Goal: Information Seeking & Learning: Learn about a topic

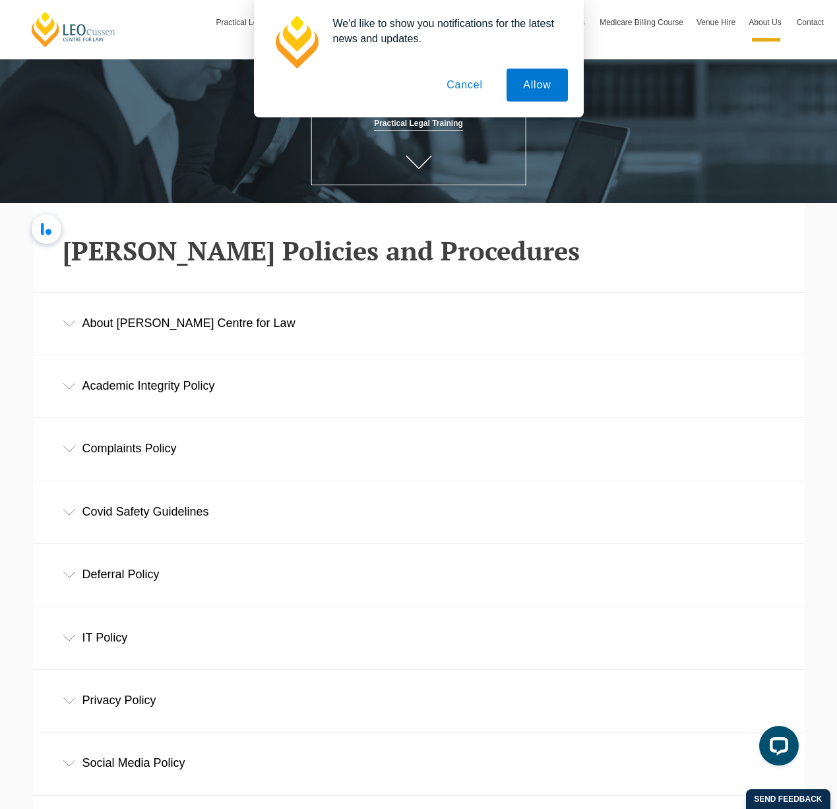
scroll to position [150, 0]
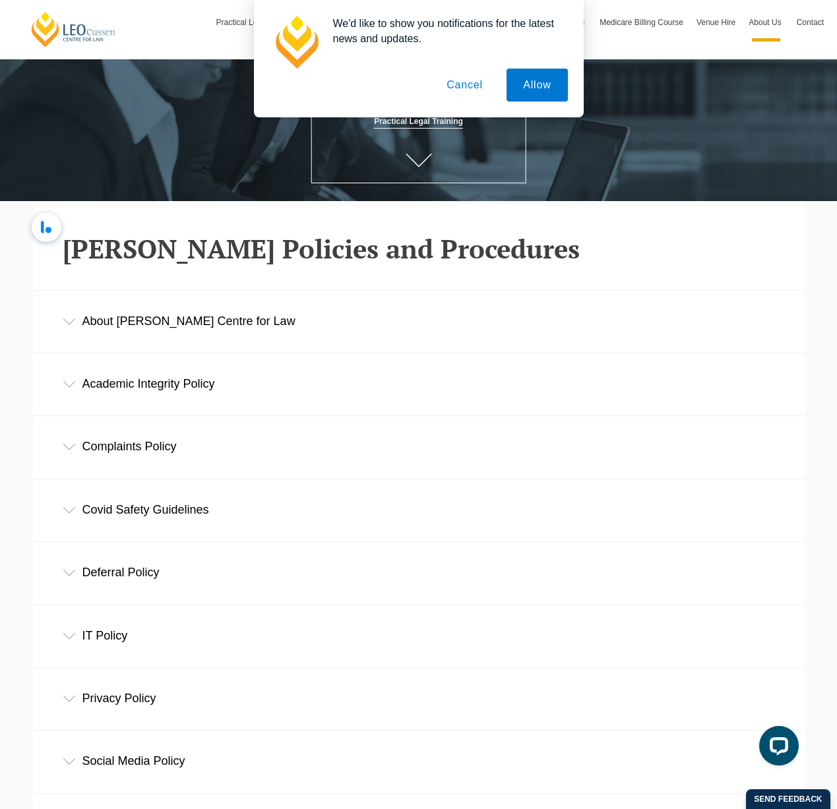
click at [462, 94] on button "Cancel" at bounding box center [464, 85] width 69 height 33
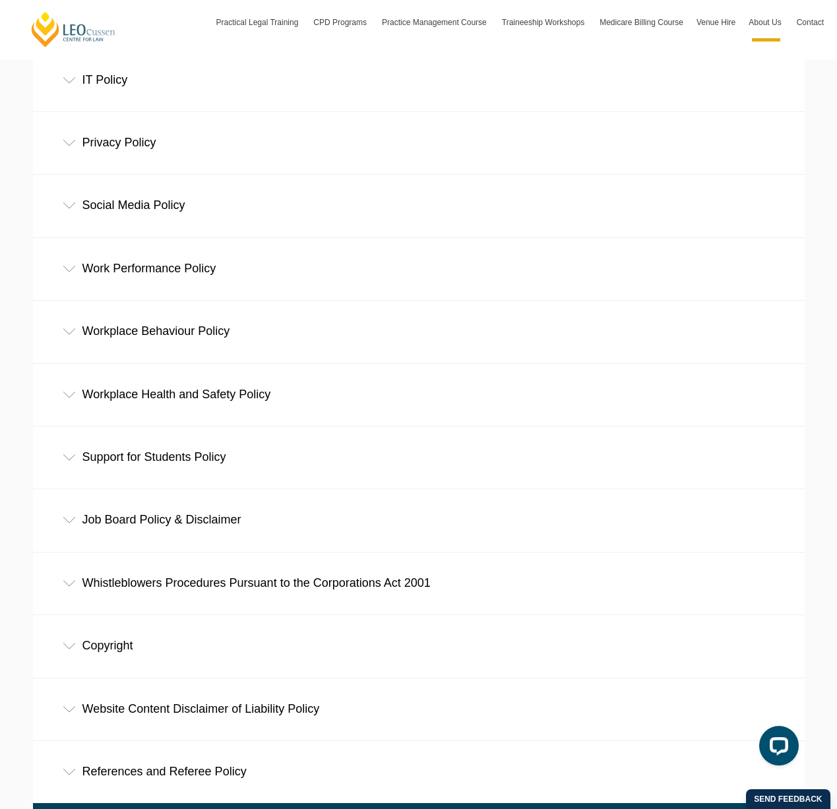
scroll to position [700, 0]
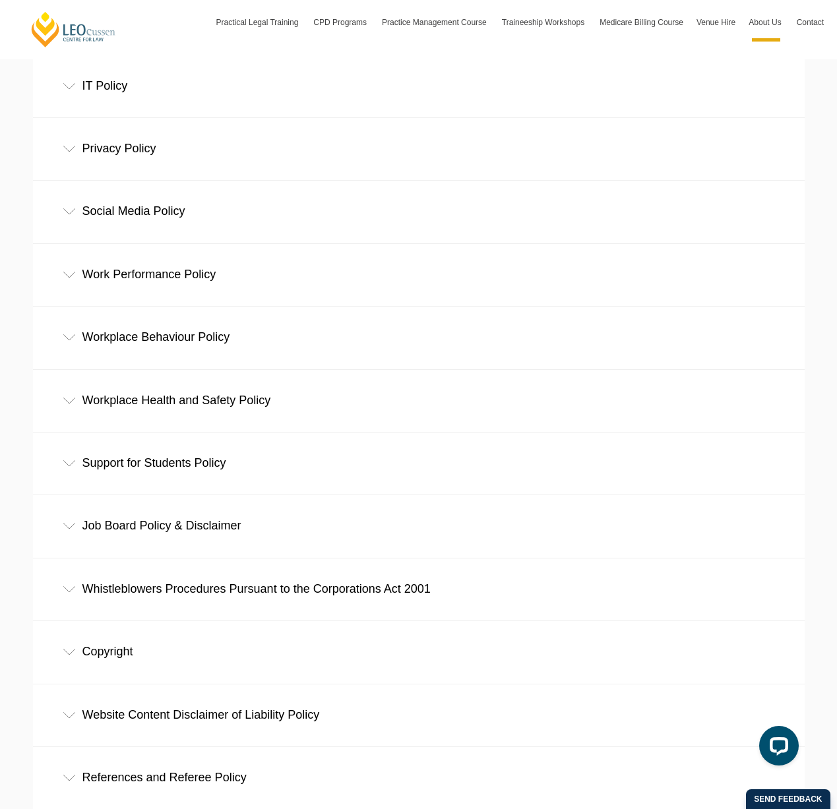
click at [127, 270] on div "Work Performance Policy" at bounding box center [419, 274] width 772 height 61
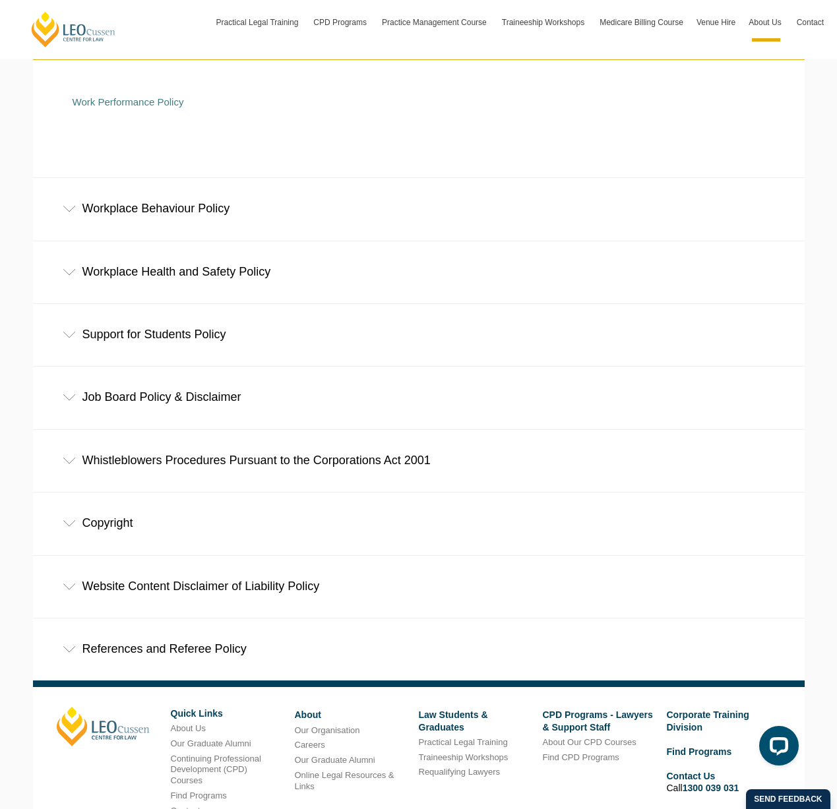
scroll to position [946, 0]
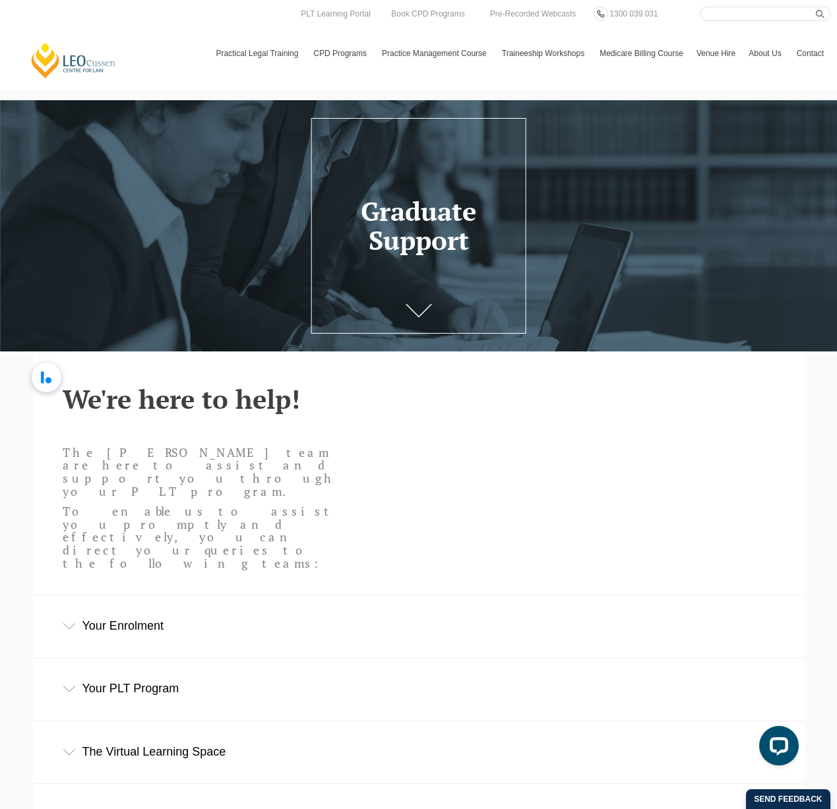
click at [144, 595] on div "Your Enrolment" at bounding box center [419, 625] width 772 height 61
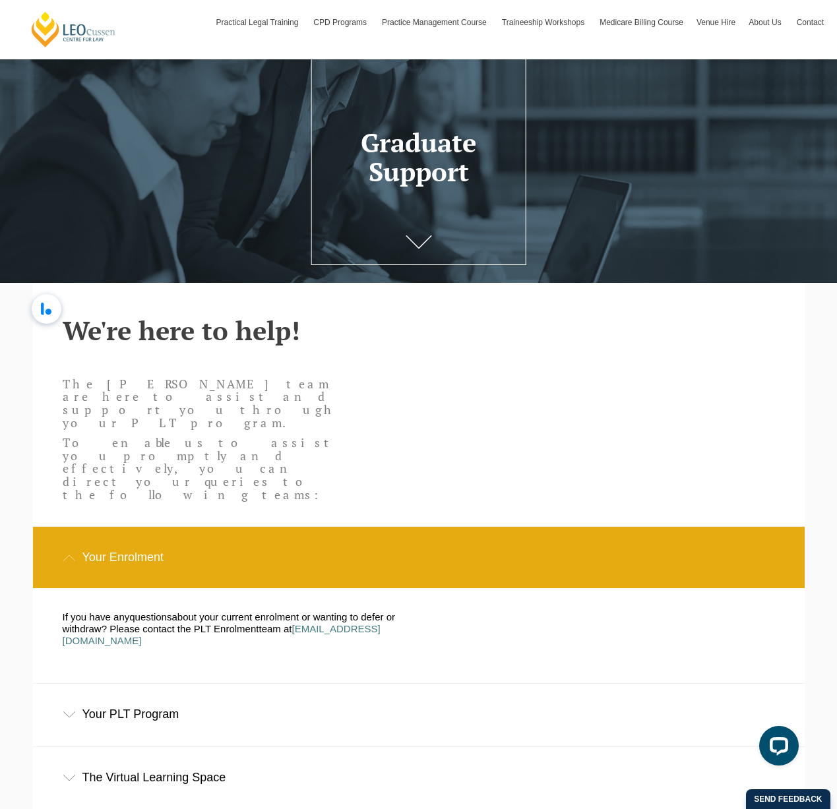
scroll to position [68, 0]
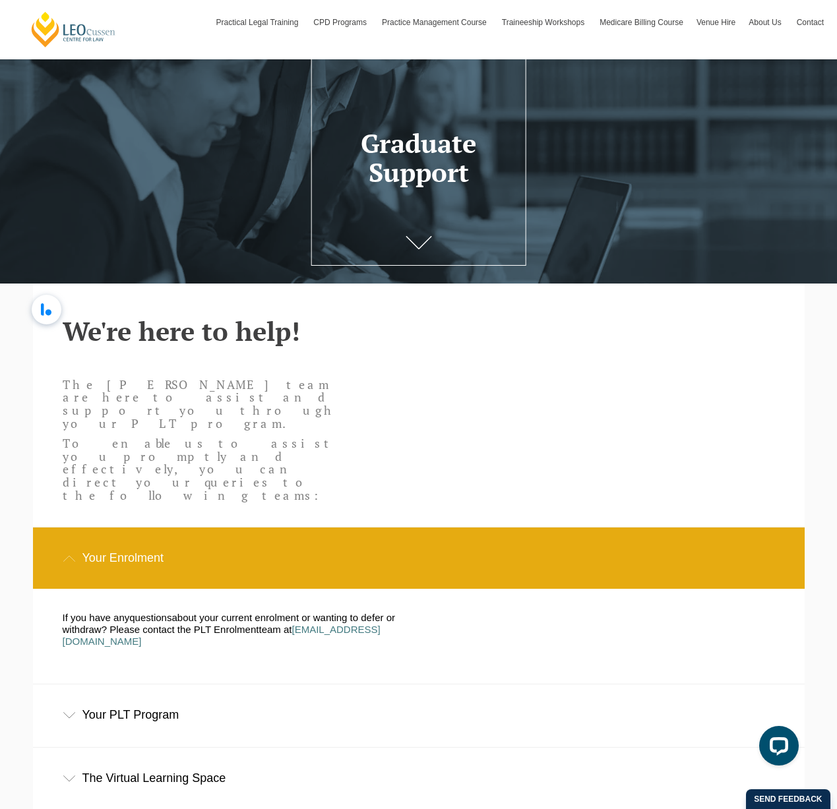
click at [98, 684] on div "Your PLT Program" at bounding box center [419, 714] width 772 height 61
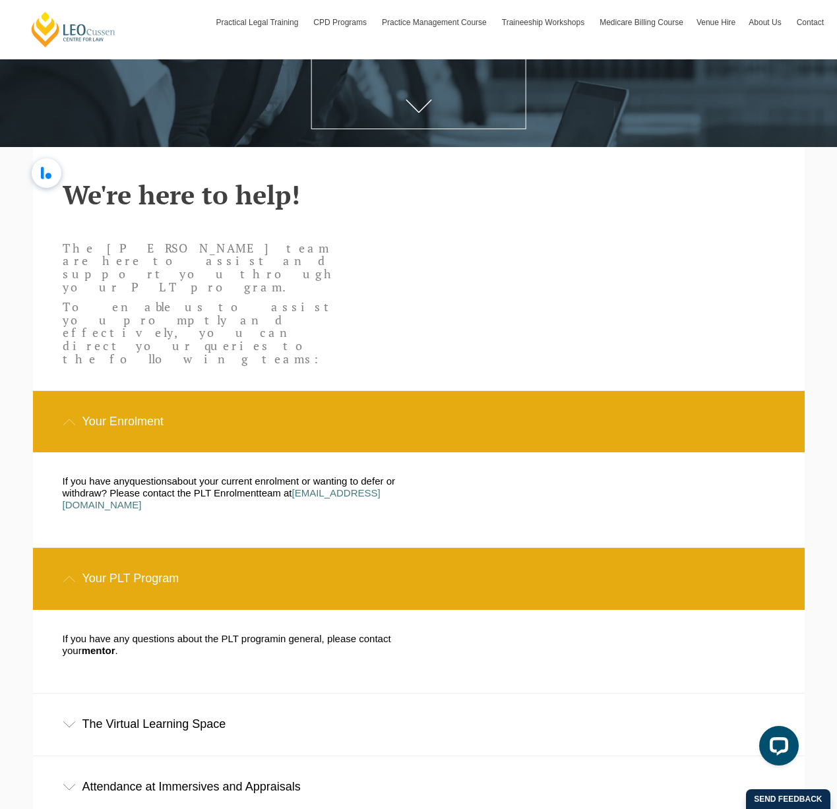
click at [98, 694] on div "The Virtual Learning Space" at bounding box center [419, 724] width 772 height 61
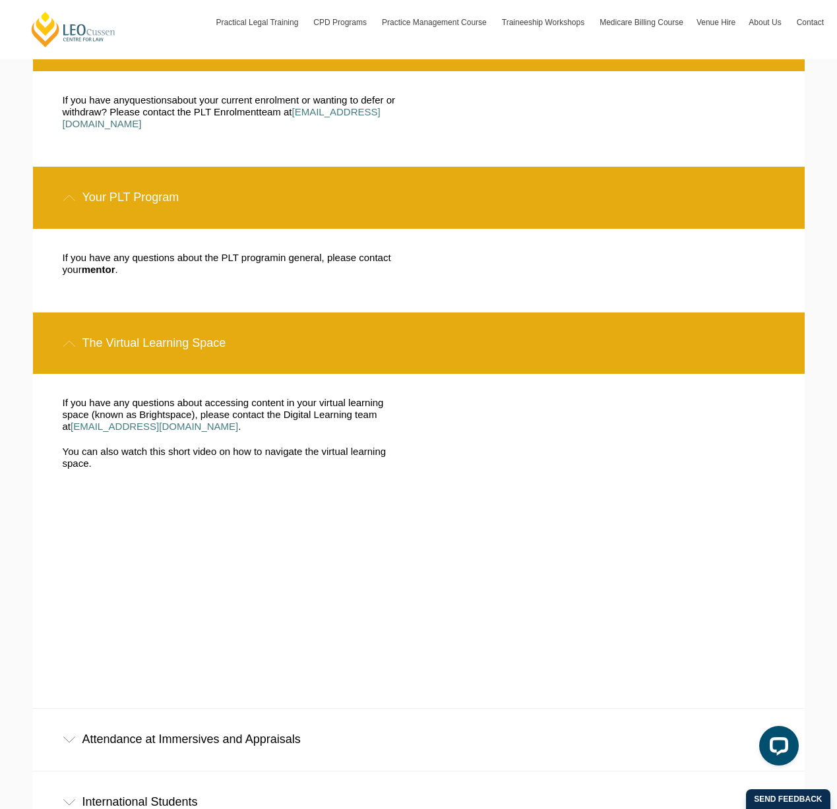
click at [98, 709] on div "Attendance at Immersives and Appraisals" at bounding box center [419, 739] width 772 height 61
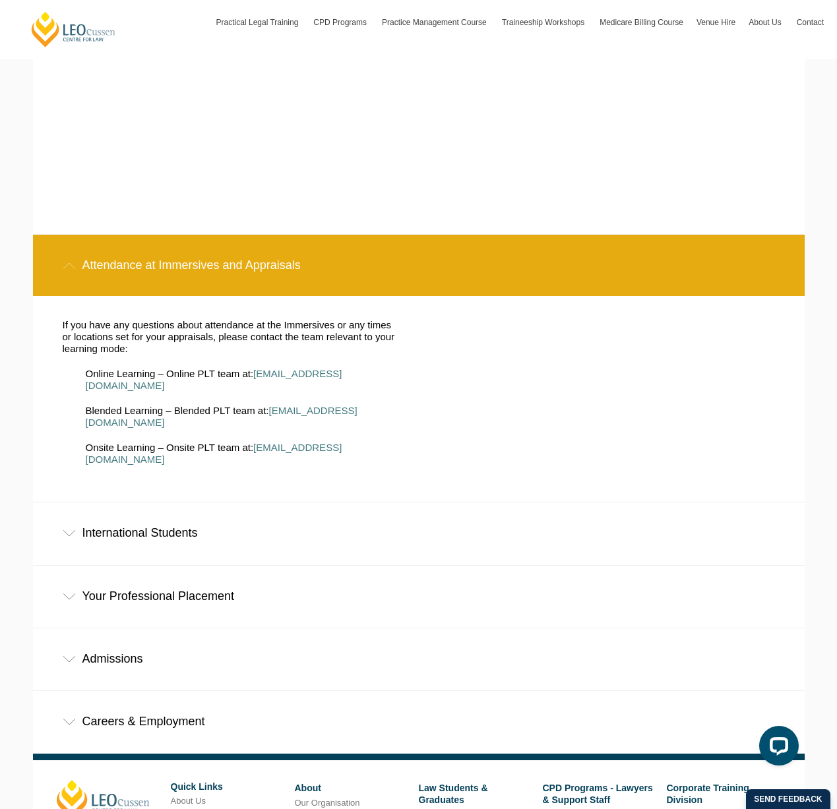
scroll to position [1060, 0]
